Goal: Navigation & Orientation: Find specific page/section

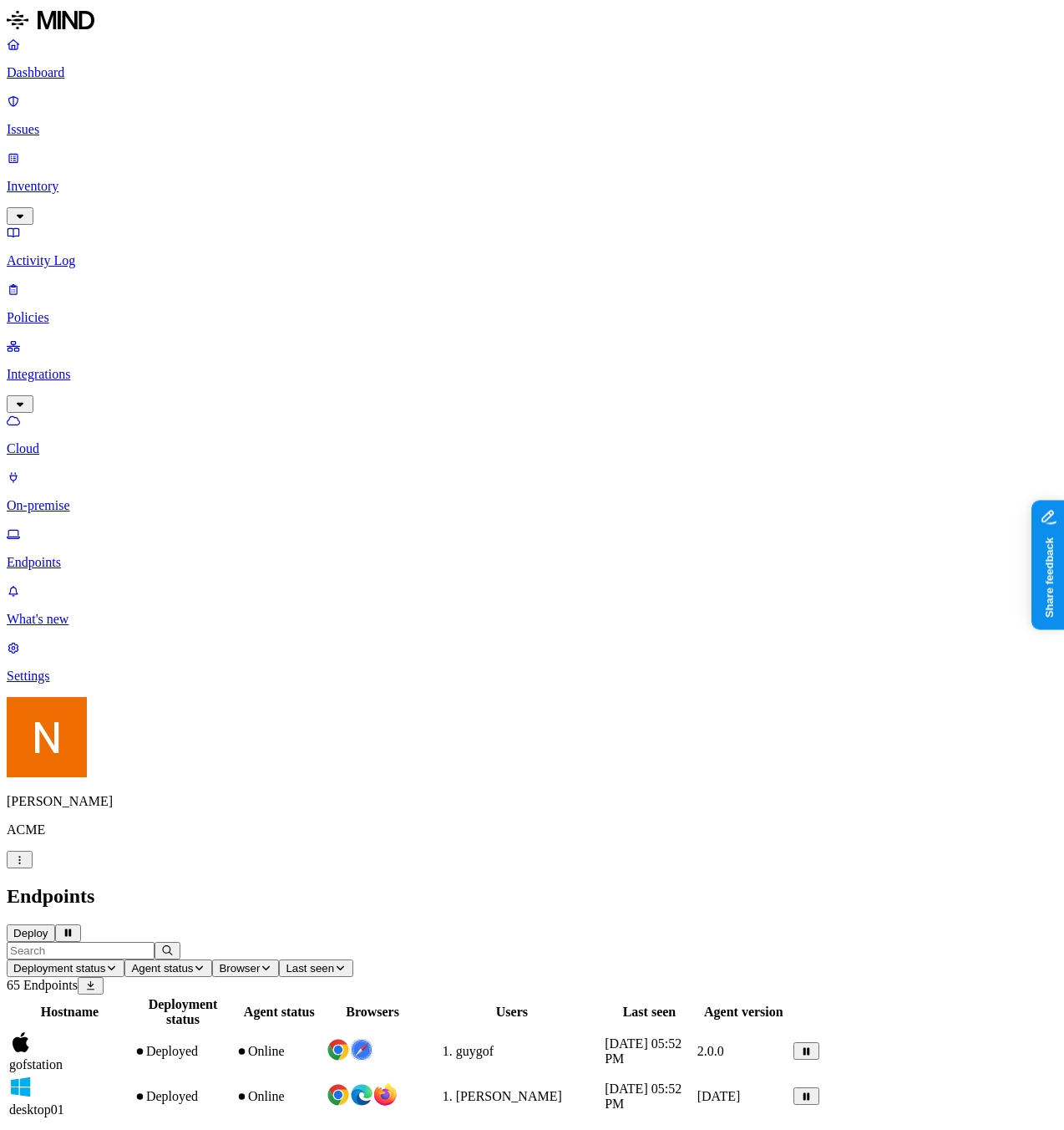
drag, startPoint x: 453, startPoint y: 57, endPoint x: 433, endPoint y: 58, distance: 20.0
click at [433, 942] on div "Deployment status Agent status Browser Last seen" at bounding box center [532, 959] width 1051 height 35
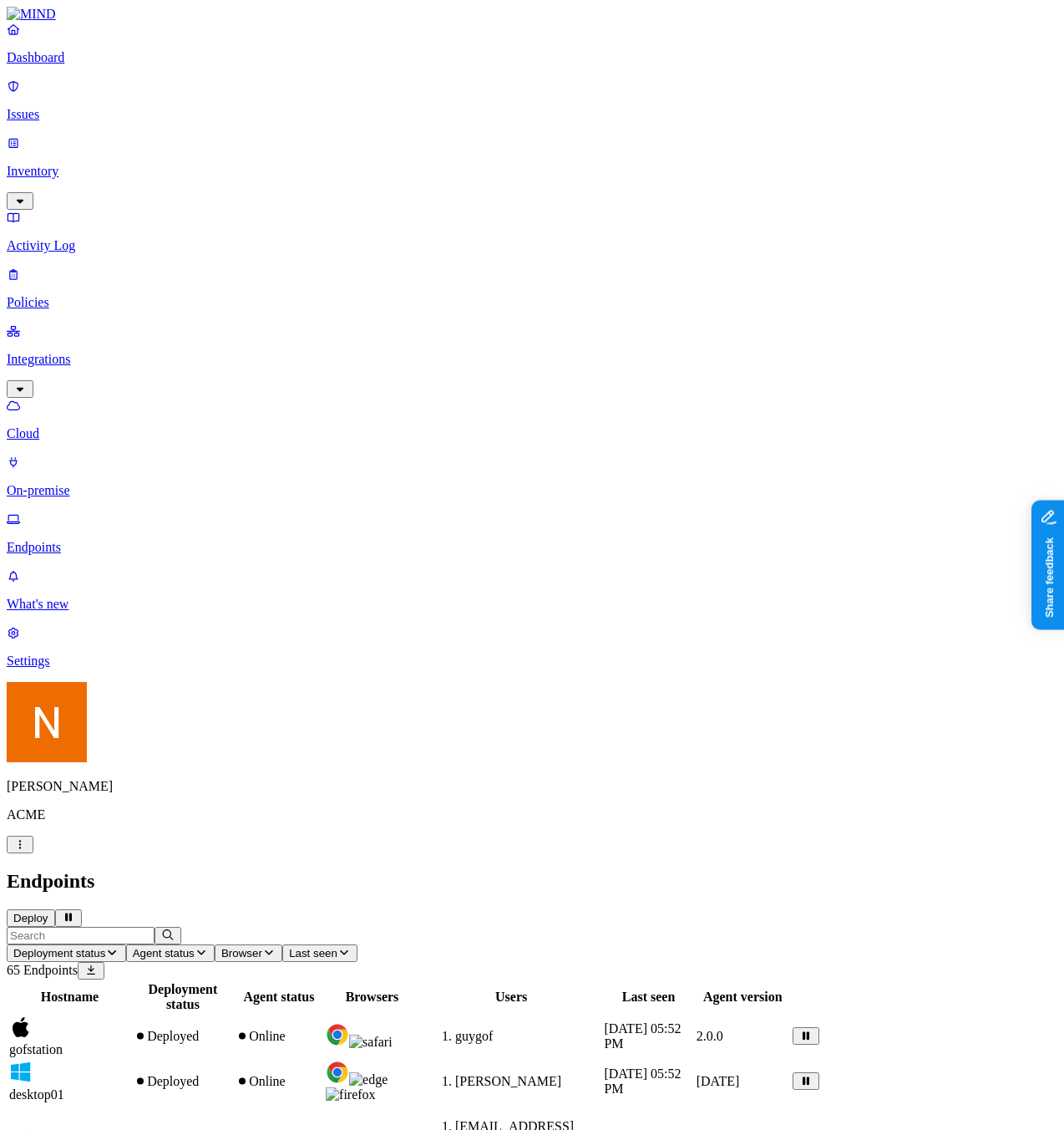
click at [263, 946] on span "Browser" at bounding box center [241, 952] width 41 height 12
click at [630, 870] on h2 "Endpoints" at bounding box center [532, 881] width 1051 height 23
click at [338, 946] on span "Last seen" at bounding box center [314, 952] width 49 height 12
drag, startPoint x: 683, startPoint y: 25, endPoint x: 668, endPoint y: 137, distance: 113.0
click at [683, 870] on h2 "Endpoints" at bounding box center [532, 881] width 1051 height 23
